Goal: Information Seeking & Learning: Learn about a topic

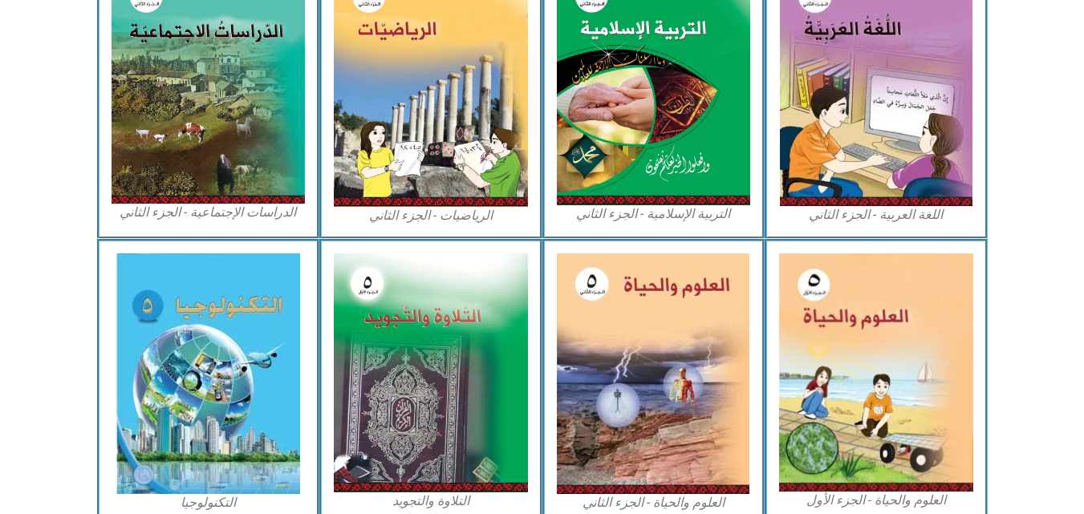
scroll to position [863, 0]
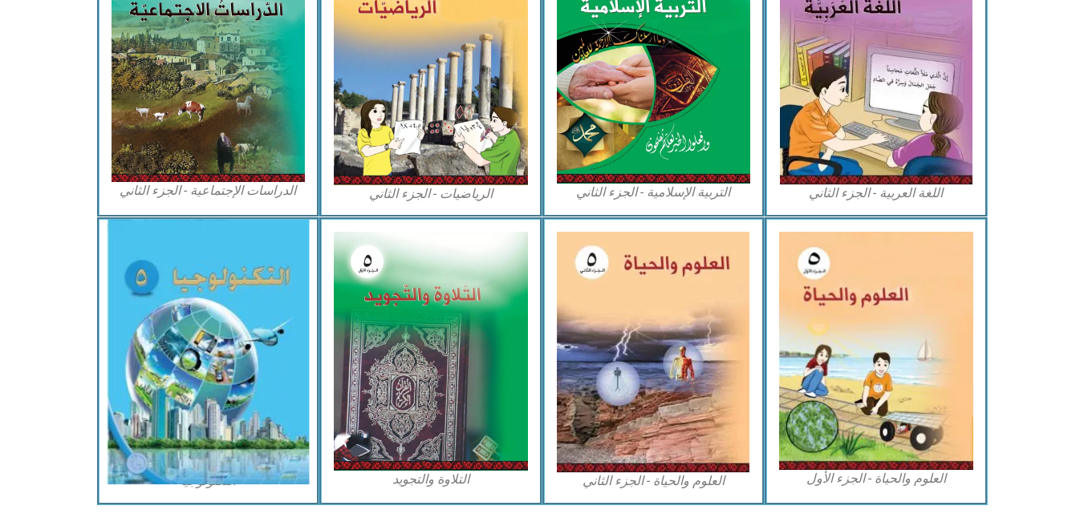
click at [233, 271] on img at bounding box center [208, 352] width 202 height 265
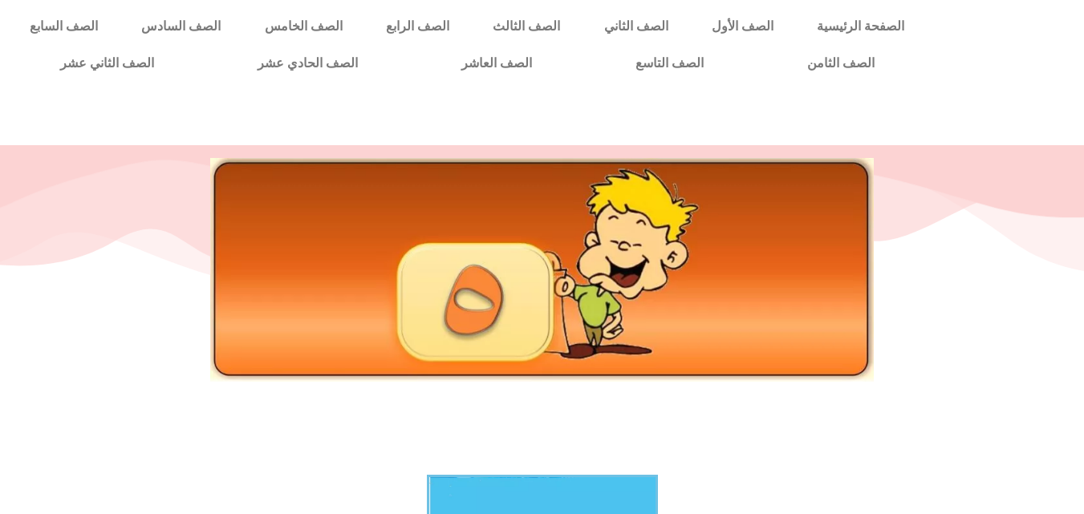
scroll to position [449, 0]
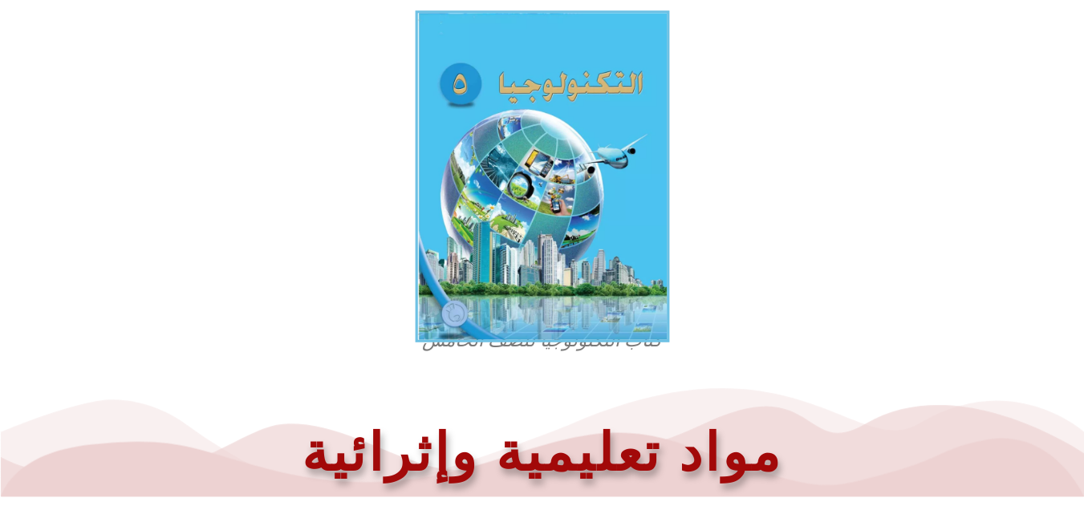
click at [491, 264] on img at bounding box center [542, 176] width 254 height 332
click at [484, 165] on img at bounding box center [542, 176] width 254 height 332
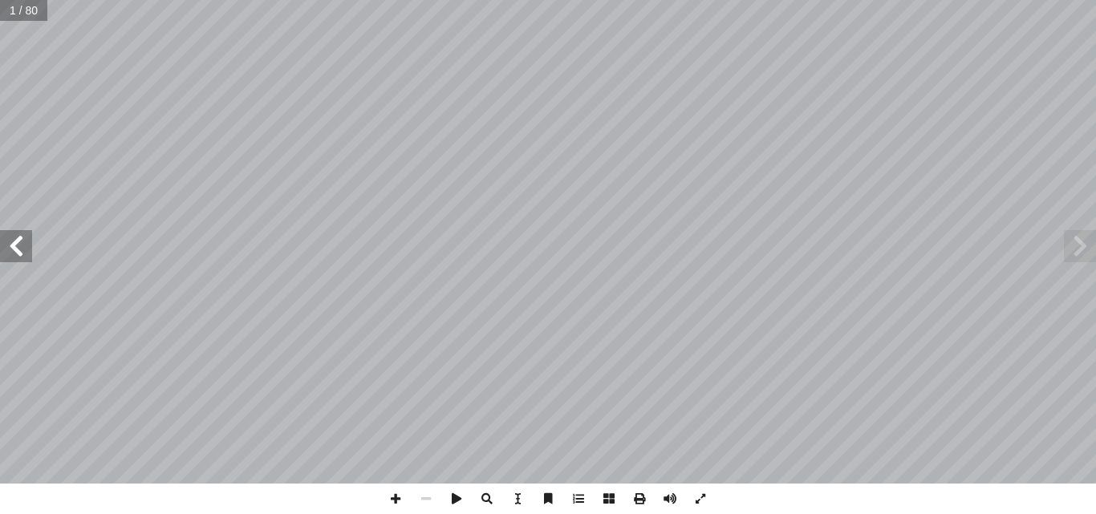
click at [14, 249] on span at bounding box center [16, 246] width 32 height 32
click at [0, 246] on span at bounding box center [16, 246] width 32 height 32
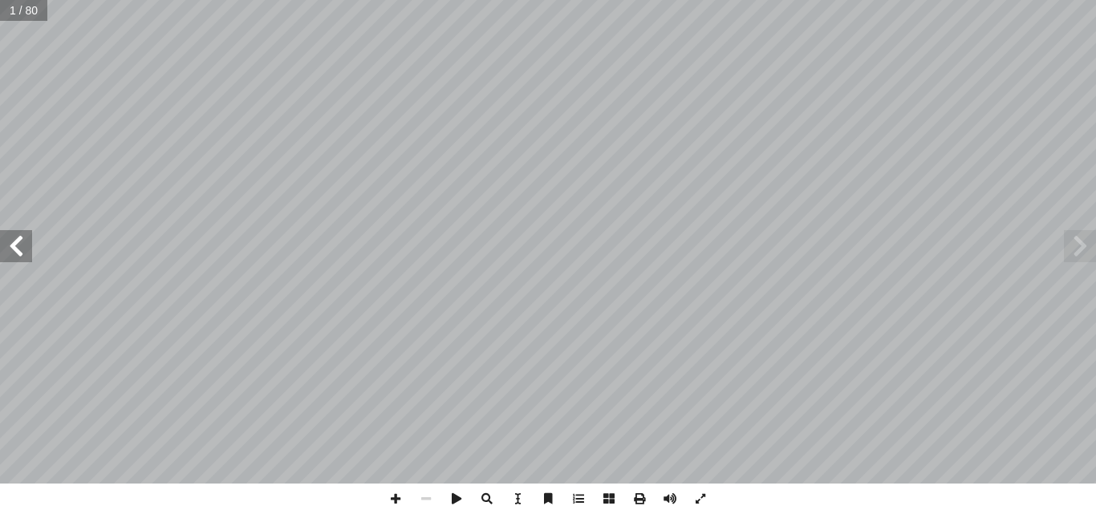
click at [0, 246] on span at bounding box center [16, 246] width 32 height 32
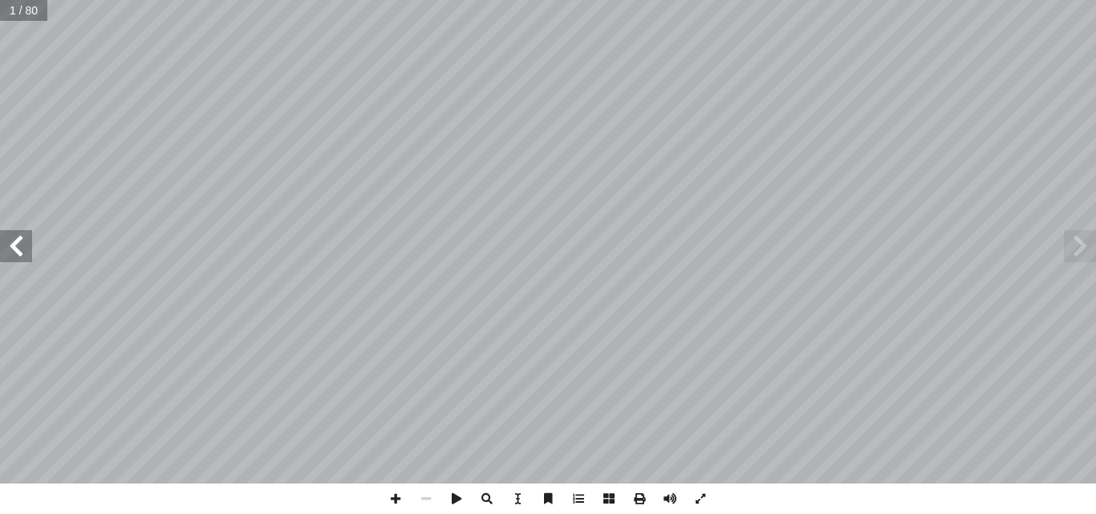
click at [0, 246] on span at bounding box center [16, 246] width 32 height 32
click at [397, 493] on span at bounding box center [395, 499] width 30 height 30
click at [10, 248] on span at bounding box center [16, 246] width 32 height 32
click at [20, 253] on span at bounding box center [16, 246] width 32 height 32
click at [14, 257] on span at bounding box center [16, 246] width 32 height 32
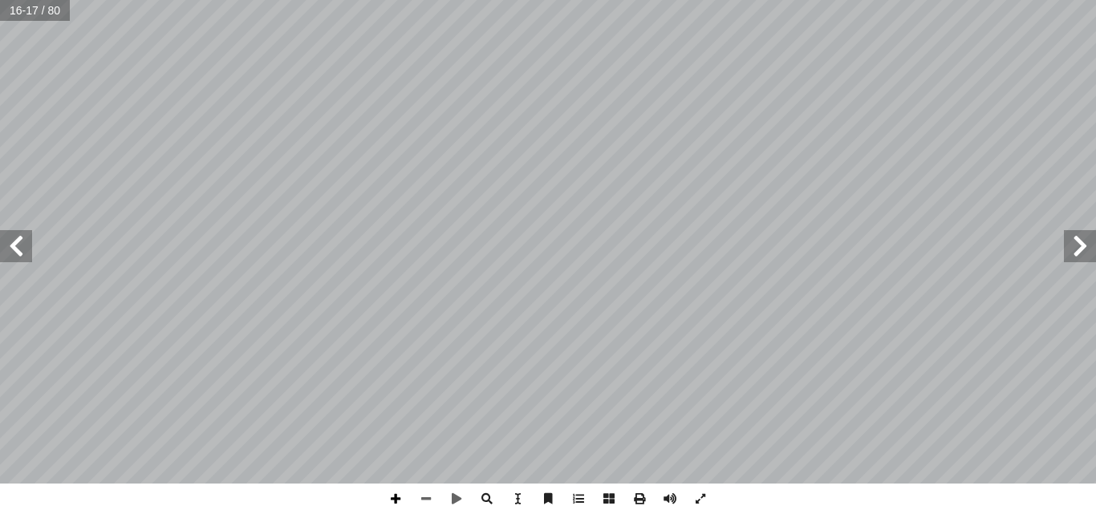
click at [395, 488] on span at bounding box center [395, 499] width 30 height 30
